Goal: Transaction & Acquisition: Purchase product/service

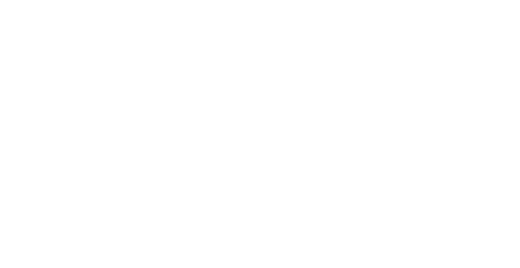
scroll to position [156, 0]
drag, startPoint x: 300, startPoint y: 111, endPoint x: 248, endPoint y: 100, distance: 53.1
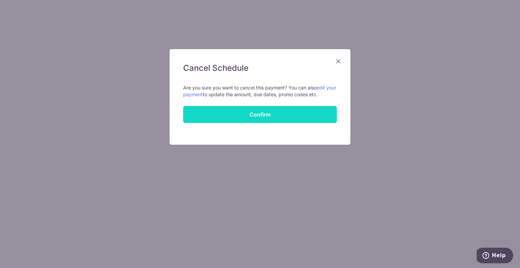
click at [266, 114] on button "Confirm" at bounding box center [260, 114] width 154 height 17
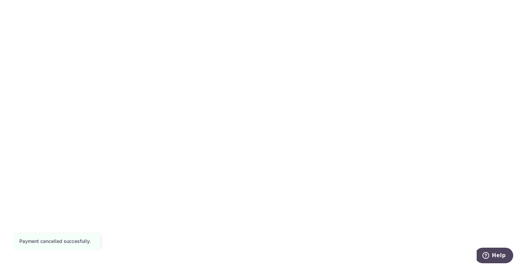
scroll to position [181, 0]
radio input "true"
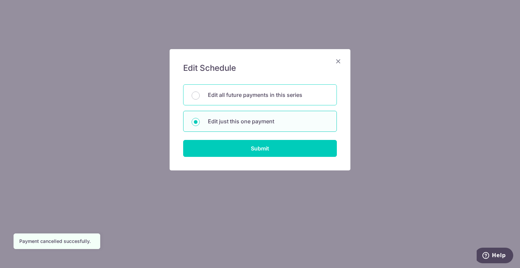
click at [243, 97] on p "Edit all future payments in this series" at bounding box center [268, 95] width 120 height 8
click at [200, 97] on input "Edit all future payments in this series" at bounding box center [195, 95] width 8 height 8
radio input "true"
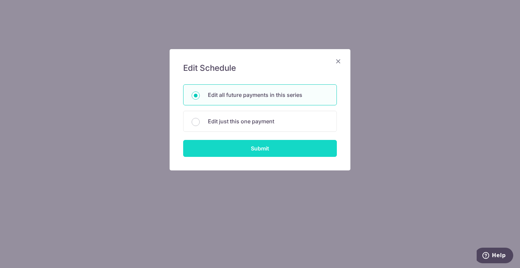
click at [220, 145] on input "Submit" at bounding box center [260, 148] width 154 height 17
radio input "true"
type input "980.00"
type input "DBS HL SCB MASTER"
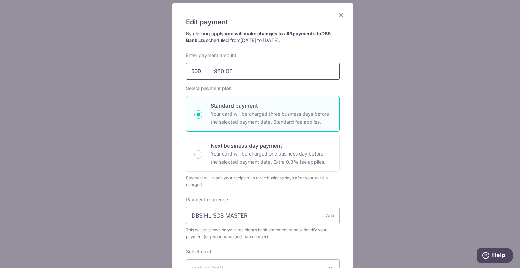
scroll to position [0, 0]
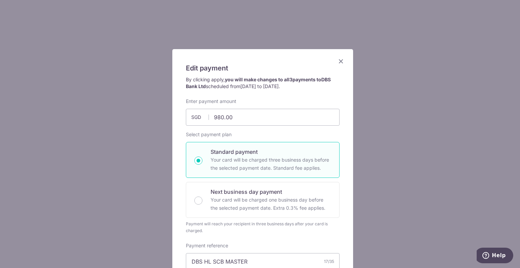
click at [338, 56] on div "Edit payment By clicking apply, you will make changes to all 3 payments to DBS …" at bounding box center [262, 254] width 181 height 410
click at [338, 58] on icon "Close" at bounding box center [341, 61] width 8 height 8
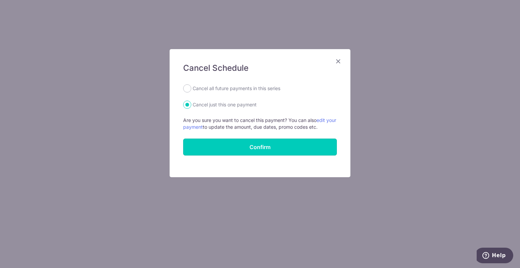
drag, startPoint x: 253, startPoint y: 147, endPoint x: 229, endPoint y: 98, distance: 54.9
click at [229, 98] on form "Cancel all future payments in this series Cancel just this one payment Are you …" at bounding box center [260, 119] width 154 height 71
click at [224, 86] on label "Cancel all future payments in this series" at bounding box center [236, 88] width 88 height 8
click at [191, 86] on input "Cancel all future payments in this series" at bounding box center [187, 88] width 8 height 8
radio input "true"
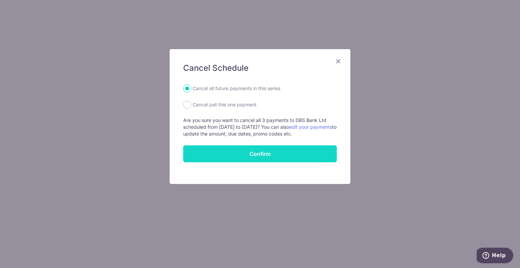
click at [223, 152] on button "Confirm" at bounding box center [260, 153] width 154 height 17
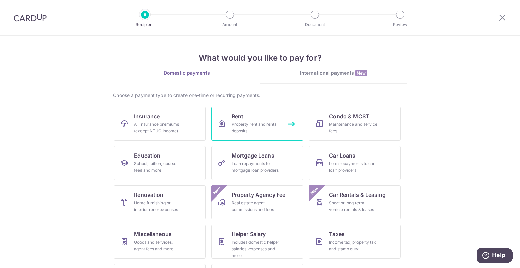
scroll to position [35, 0]
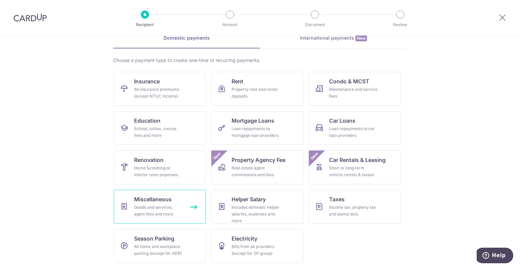
click at [175, 199] on link "Miscellaneous Goods and services, agent fees and more" at bounding box center [160, 206] width 92 height 34
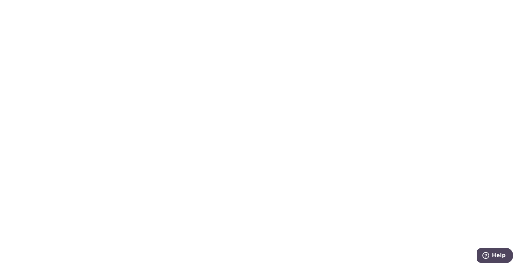
type input "u"
type input "eu holiday"
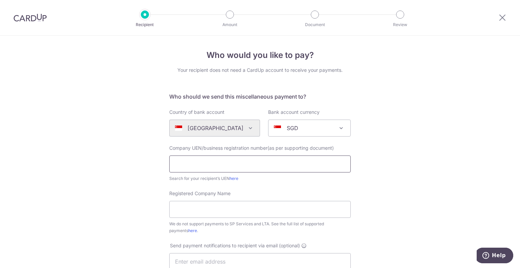
click at [222, 160] on input "text" at bounding box center [259, 163] width 181 height 17
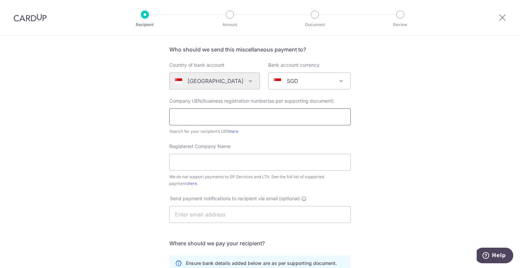
scroll to position [47, 0]
click at [207, 116] on input "text" at bounding box center [259, 116] width 181 height 17
click at [234, 132] on link "here" at bounding box center [233, 130] width 9 height 5
click at [218, 111] on input "text" at bounding box center [259, 116] width 181 height 17
paste input "201022285W"
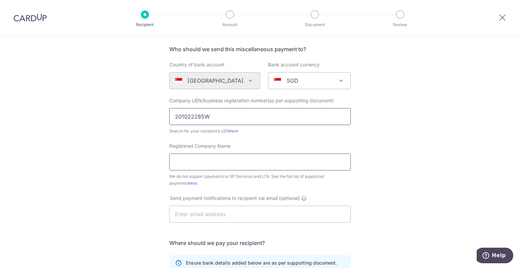
type input "201022285W"
click at [220, 159] on input "Registered Company Name" at bounding box center [259, 161] width 181 height 17
paste input "EU HOLIDAYS PTE. LTD."
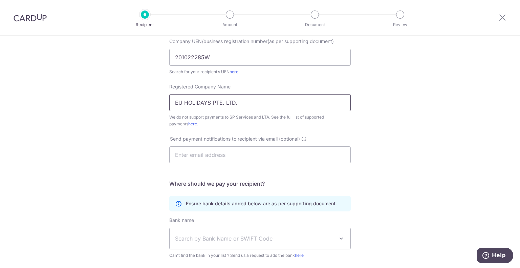
scroll to position [107, 0]
type input "EU HOLIDAYS PTE. LTD."
click at [221, 155] on input "text" at bounding box center [259, 154] width 181 height 17
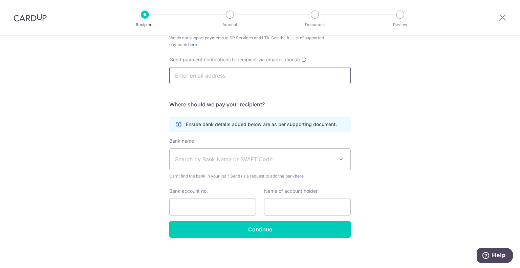
scroll to position [185, 0]
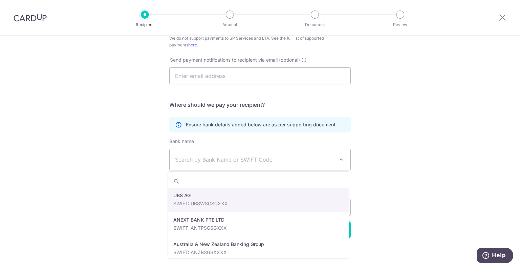
click at [257, 161] on span "Search by Bank Name or SWIFT Code" at bounding box center [254, 159] width 159 height 8
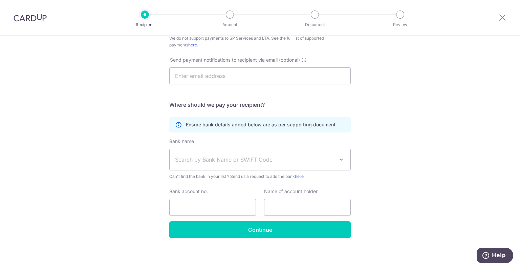
click at [257, 161] on span "Search by Bank Name or SWIFT Code" at bounding box center [254, 159] width 159 height 8
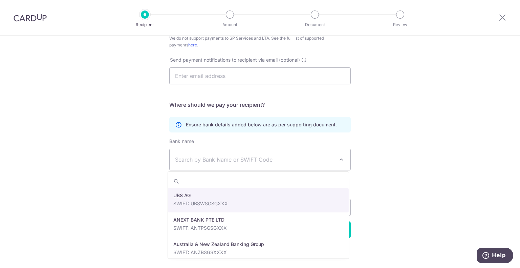
click at [257, 161] on span "Search by Bank Name or SWIFT Code" at bounding box center [254, 159] width 159 height 8
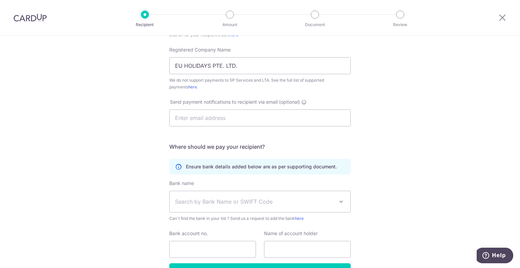
scroll to position [143, 0]
click at [276, 122] on input "text" at bounding box center [259, 118] width 181 height 17
type input "S"
type input "T"
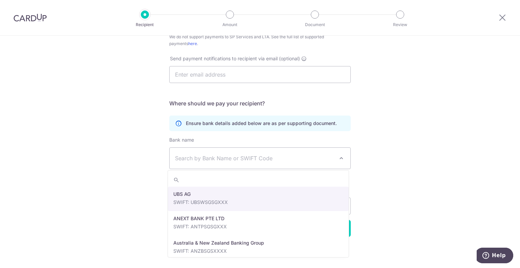
click at [235, 162] on span "Search by Bank Name or SWIFT Code" at bounding box center [259, 158] width 181 height 21
type input "dbs"
select select "6"
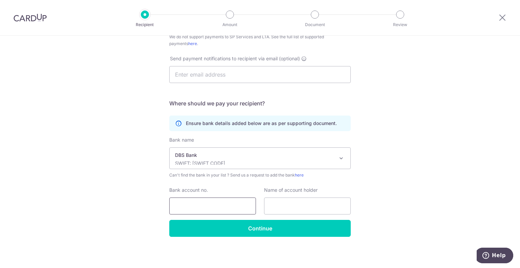
click at [214, 200] on input "Bank account no." at bounding box center [212, 205] width 87 height 17
click at [285, 203] on input "text" at bounding box center [307, 205] width 87 height 17
type input "SOH CHEE YONG"
click at [230, 204] on input "Bank account no." at bounding box center [212, 205] width 87 height 17
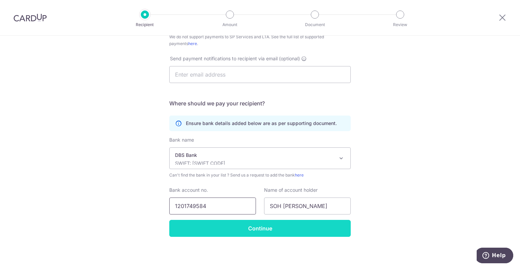
type input "1201749584"
click at [231, 221] on input "Continue" at bounding box center [259, 228] width 181 height 17
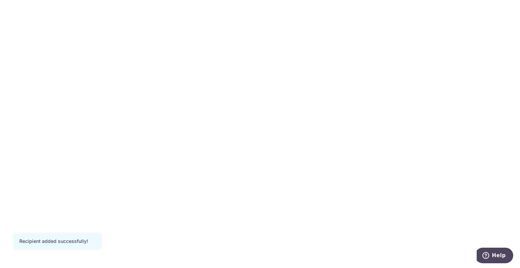
type input "1"
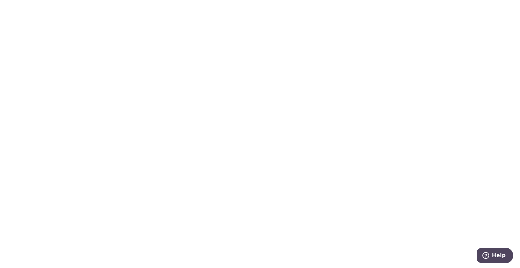
scroll to position [287, 0]
type input "950.00"
type input "OFF225"
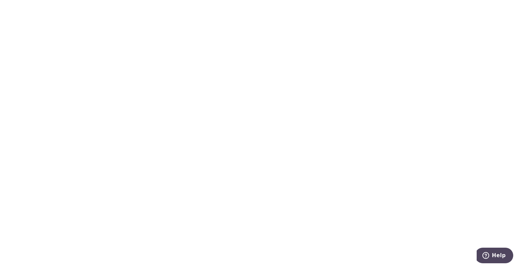
type input "K"
type input "EU HOLIDAYS"
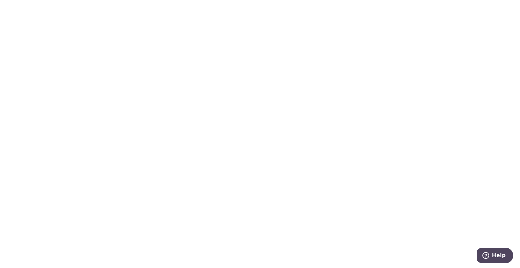
type input "Create Schedule"
type input "[DATE]"
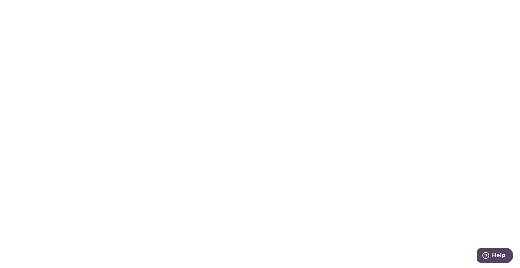
scroll to position [403, 0]
type input "Create Schedule"
click at [486, 255] on icon "Help" at bounding box center [485, 255] width 7 height 7
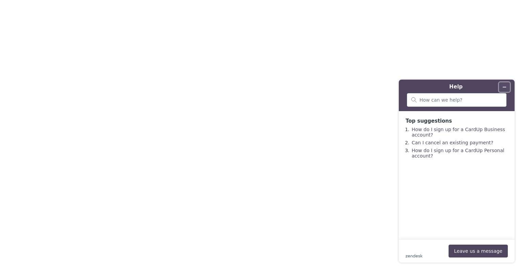
click at [505, 85] on icon "Minimize widget" at bounding box center [504, 87] width 5 height 5
